Goal: Task Accomplishment & Management: Manage account settings

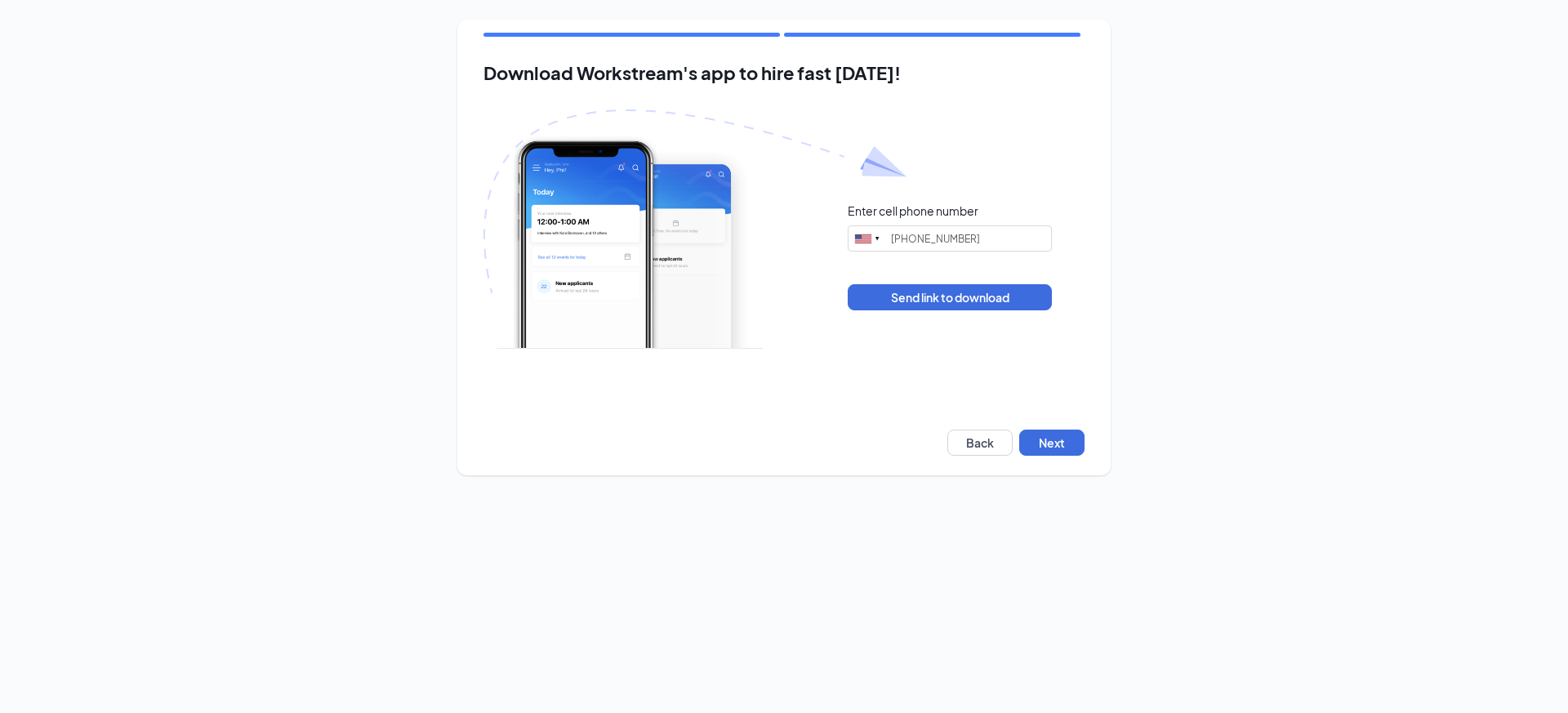
type input "[PHONE_NUMBER]"
click at [1053, 443] on button "Next" at bounding box center [1052, 442] width 65 height 26
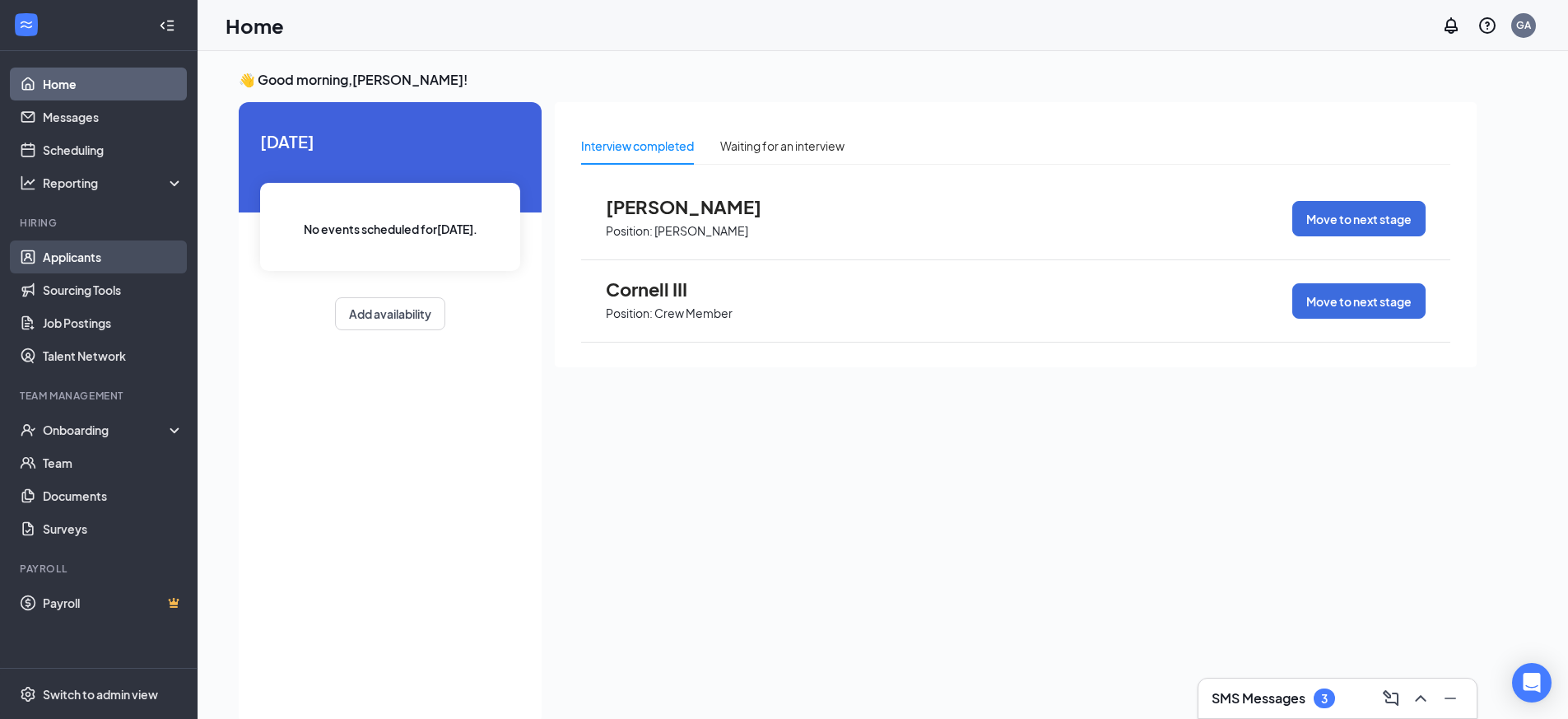
click at [90, 260] on link "Applicants" at bounding box center [113, 257] width 141 height 33
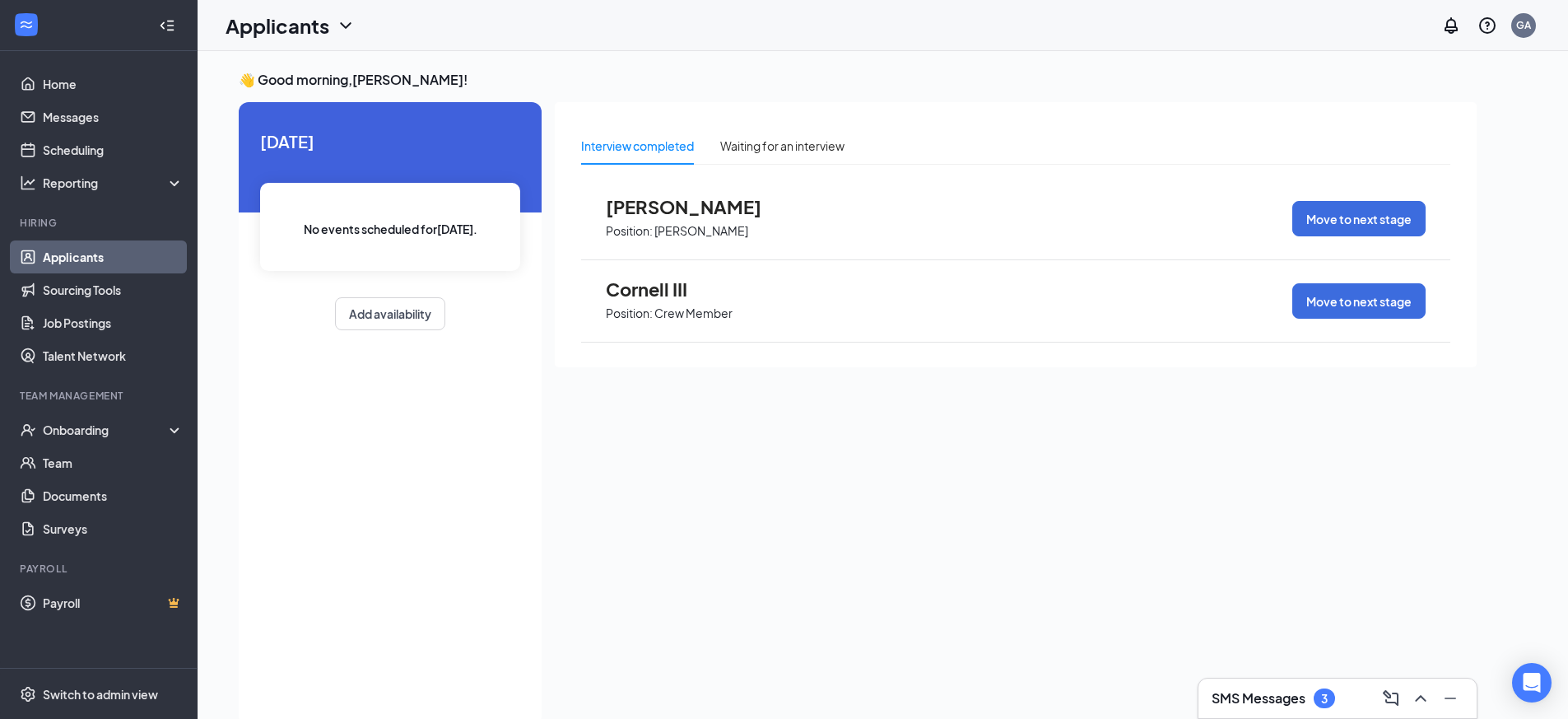
click at [90, 260] on link "Applicants" at bounding box center [113, 257] width 141 height 33
click at [64, 259] on link "Applicants" at bounding box center [113, 257] width 141 height 33
click at [88, 257] on link "Applicants" at bounding box center [113, 257] width 141 height 33
click at [88, 256] on link "Applicants" at bounding box center [113, 257] width 141 height 33
click at [53, 473] on link "Team" at bounding box center [113, 462] width 141 height 33
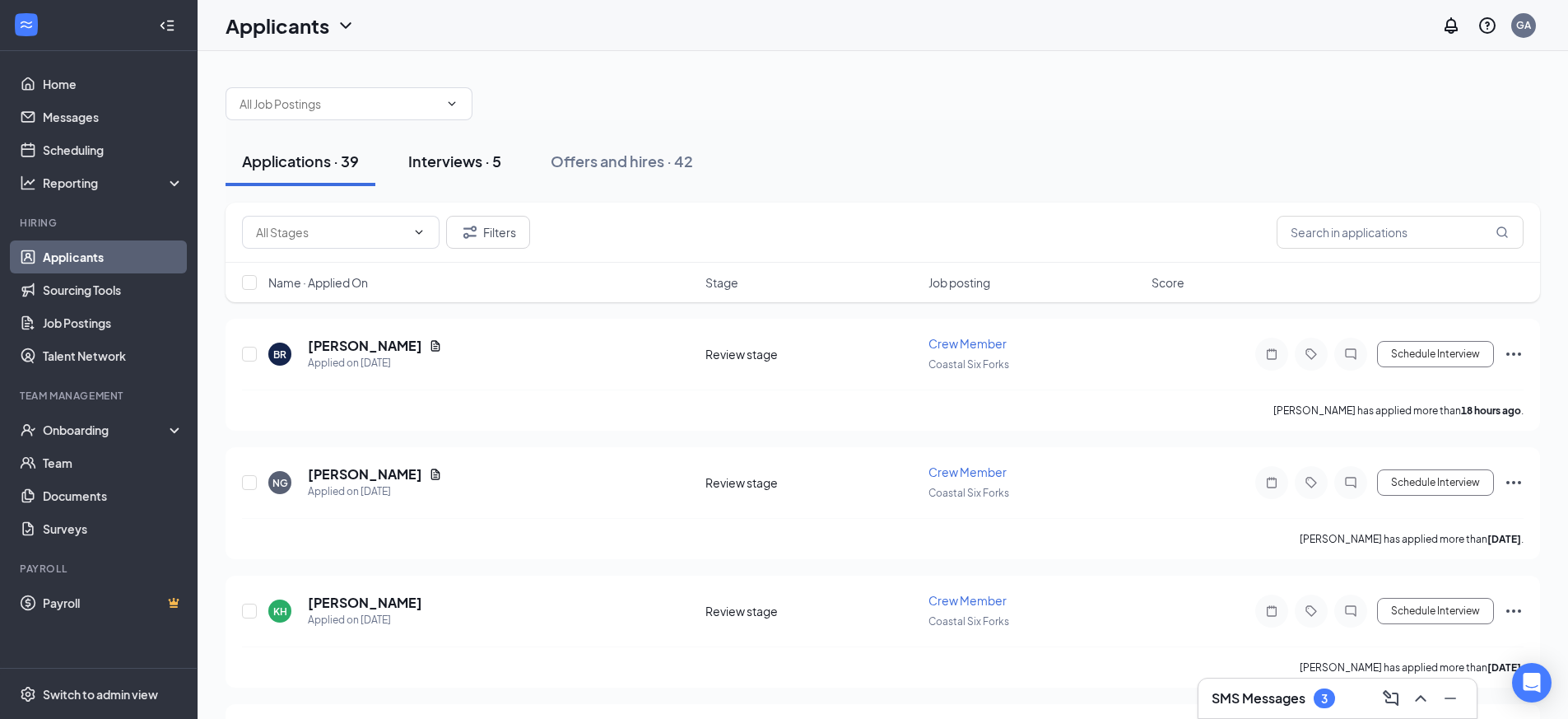
click at [446, 159] on div "Interviews · 5" at bounding box center [454, 161] width 93 height 21
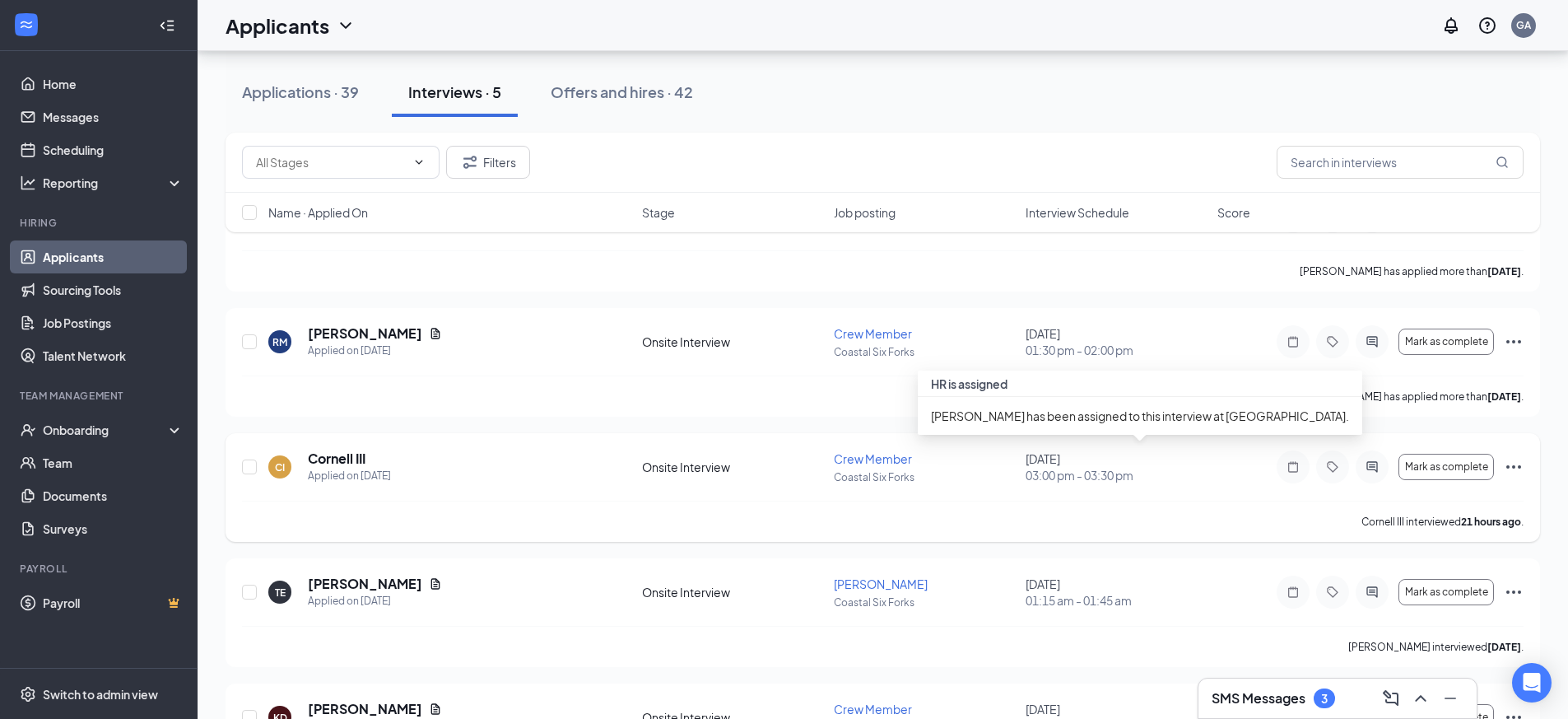
scroll to position [164, 0]
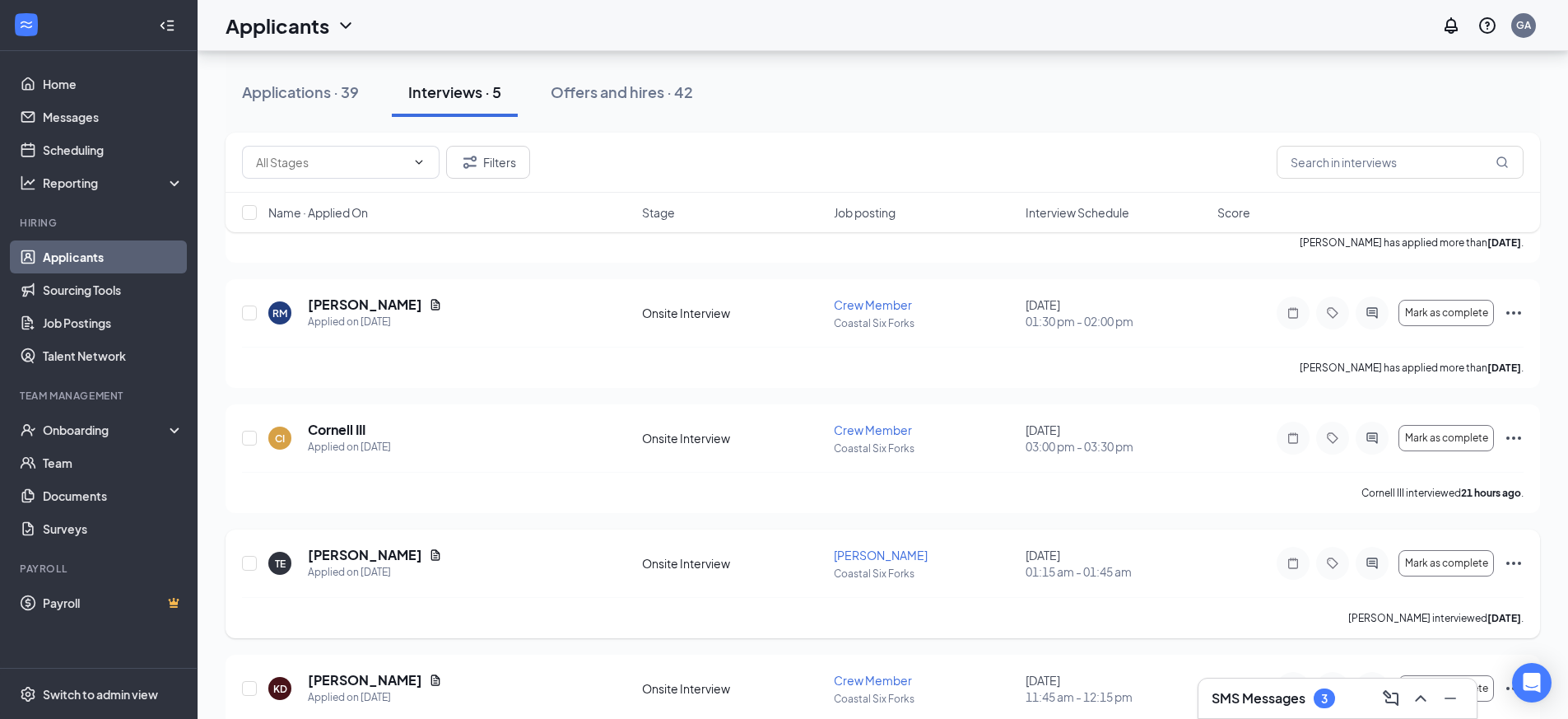
click at [1517, 565] on icon "Ellipses" at bounding box center [1514, 564] width 20 height 20
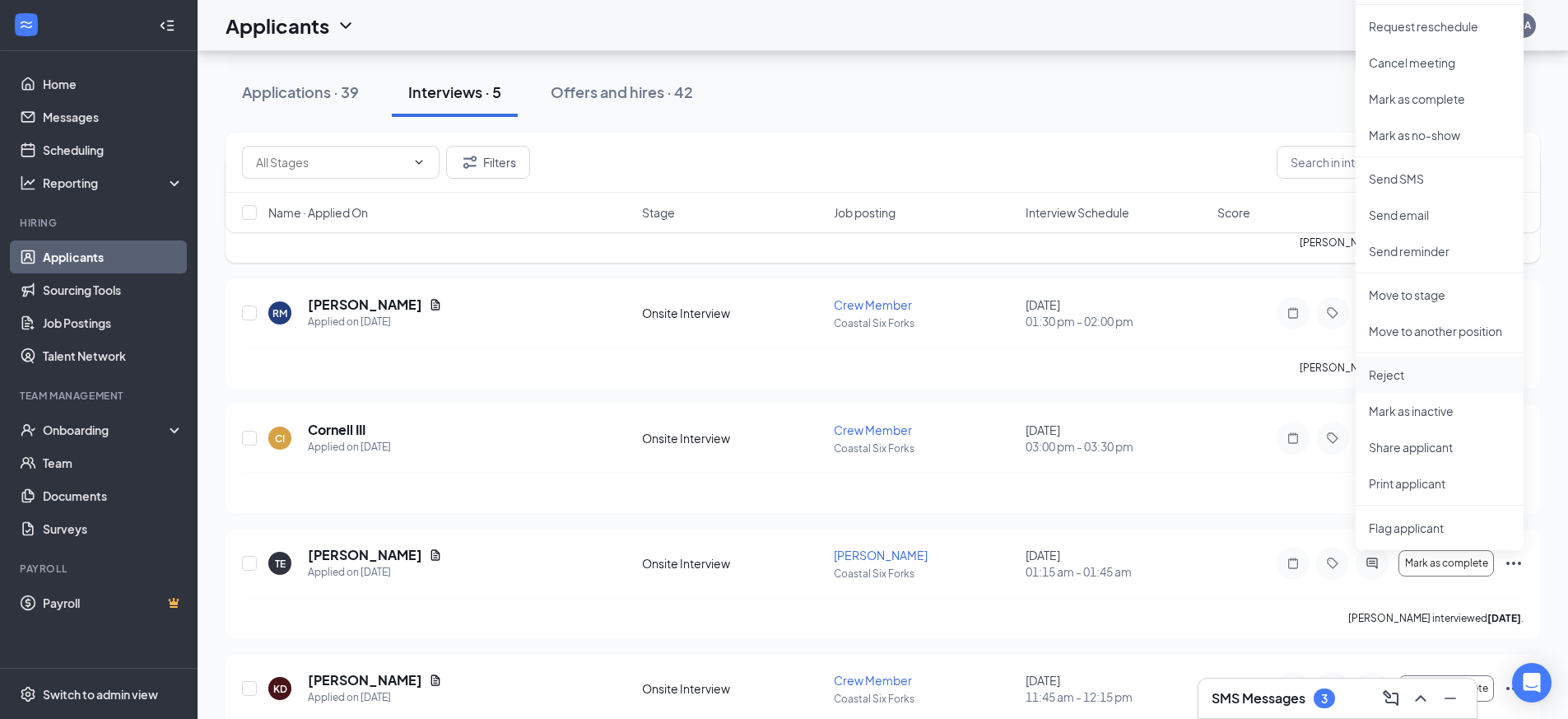
click at [1390, 377] on p "Reject" at bounding box center [1440, 375] width 142 height 16
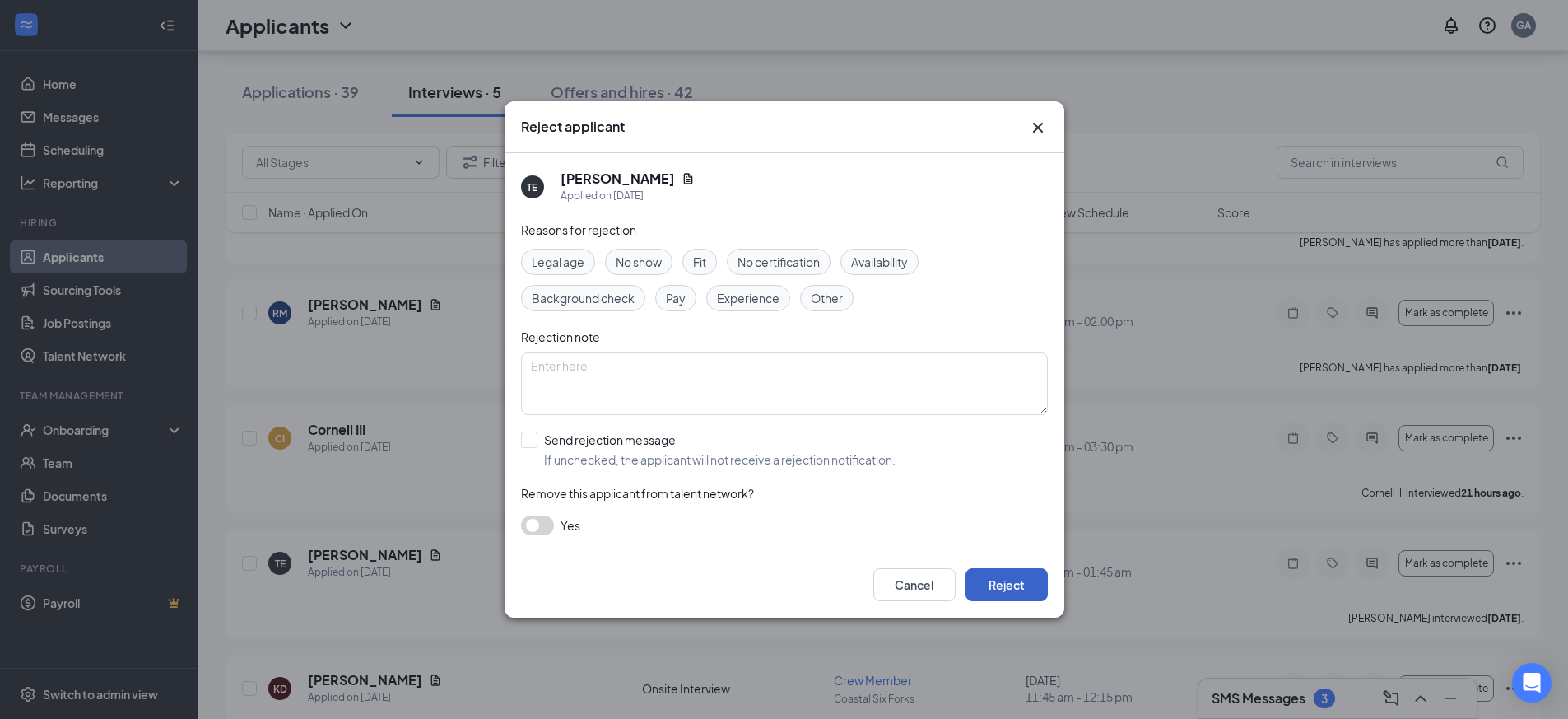
click at [994, 581] on button "Reject" at bounding box center [1006, 584] width 82 height 33
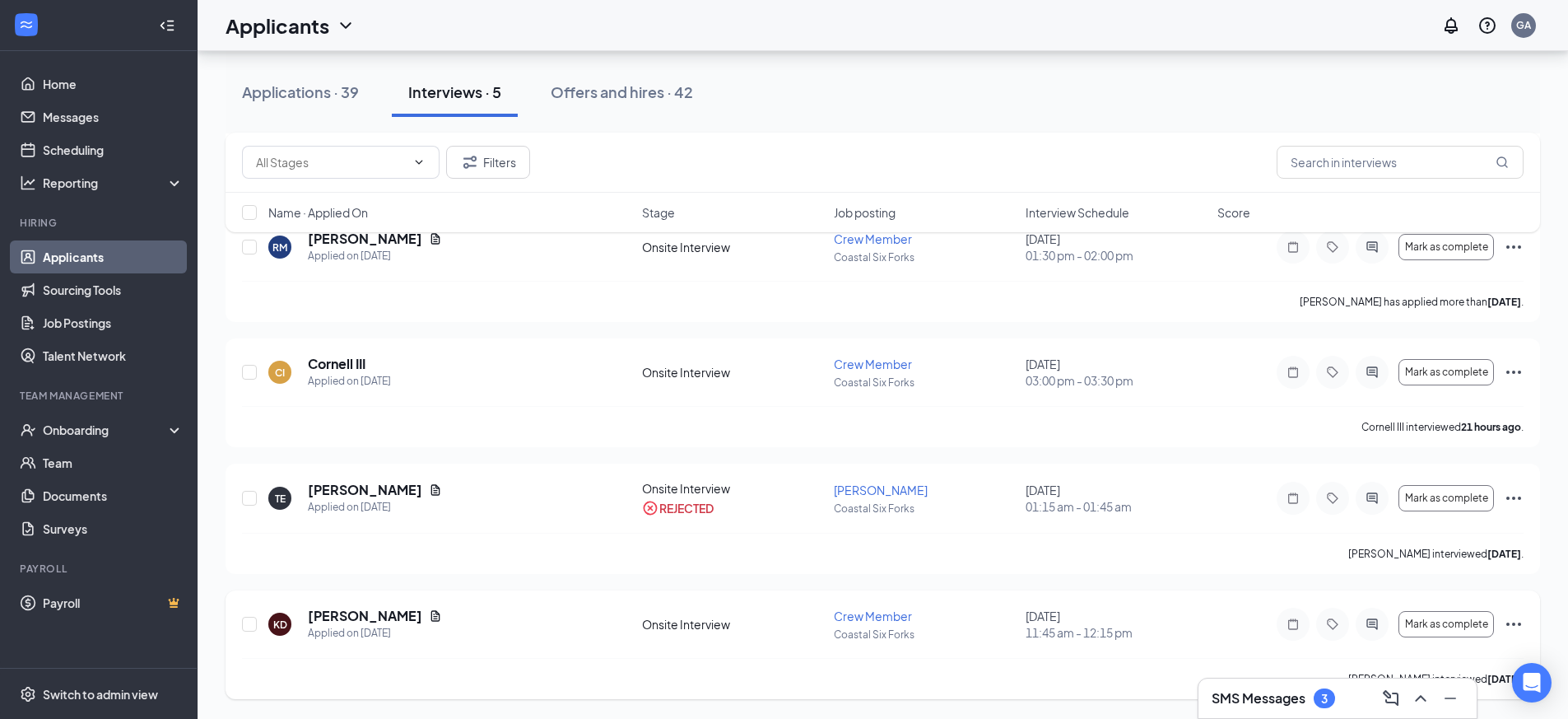
scroll to position [0, 0]
